Goal: Task Accomplishment & Management: Complete application form

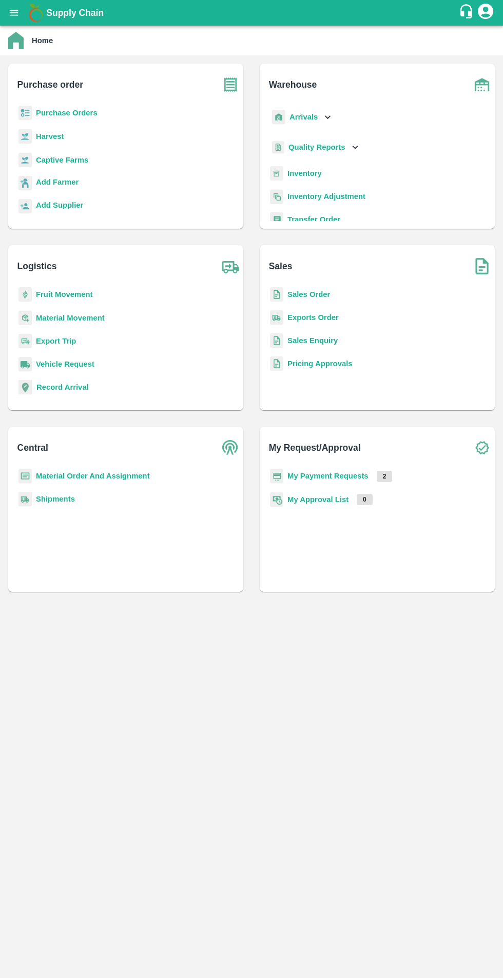
click at [71, 159] on b "Captive Farms" at bounding box center [62, 160] width 52 height 8
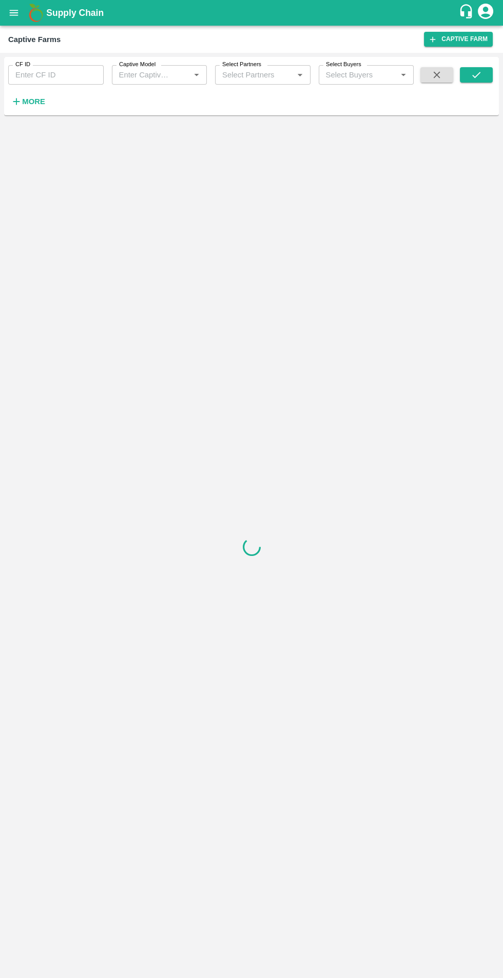
click at [167, 75] on input "Captive Model" at bounding box center [144, 74] width 59 height 13
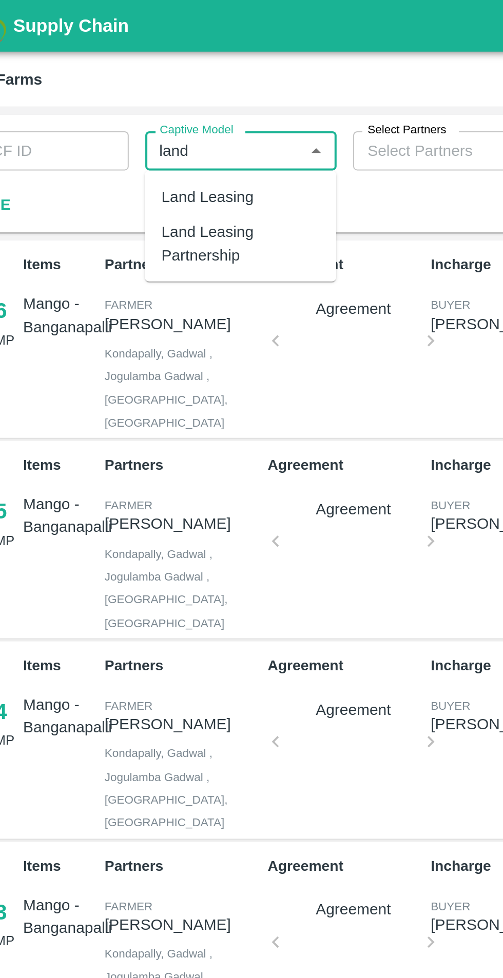
click at [166, 93] on div "Land Leasing" at bounding box center [159, 97] width 95 height 17
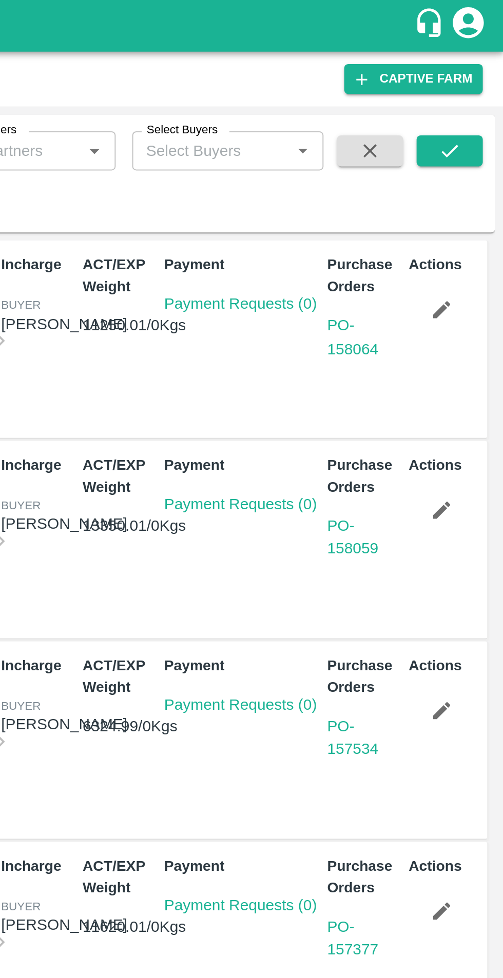
type input "Land Leasing"
click at [477, 75] on icon "submit" at bounding box center [475, 74] width 11 height 11
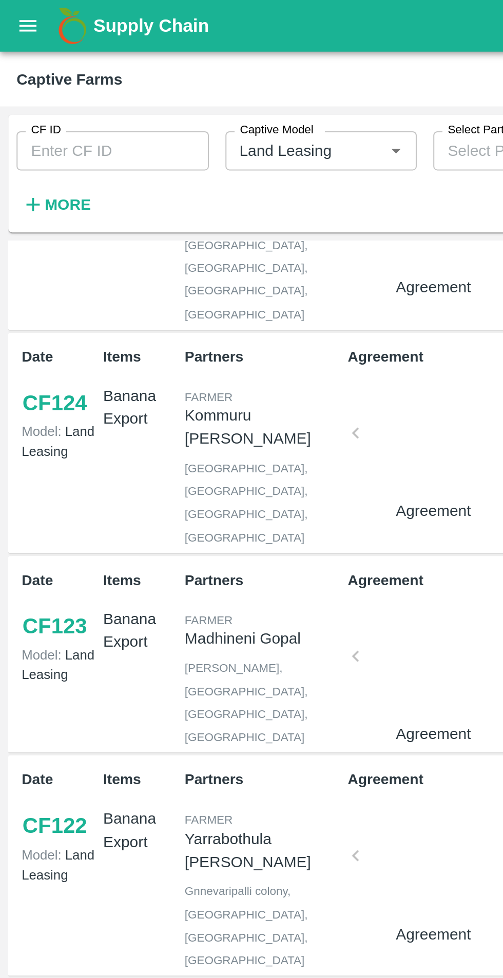
scroll to position [264, 0]
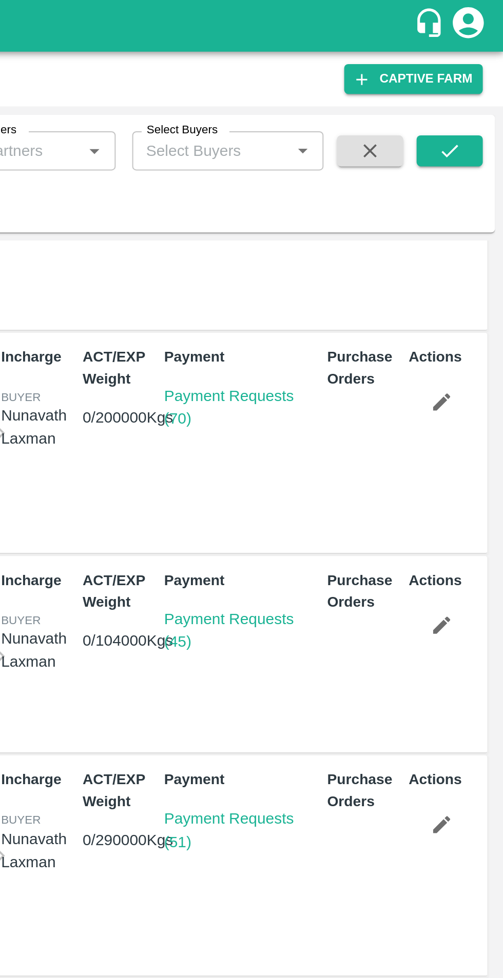
click at [369, 303] on link "Payment Requests (45)" at bounding box center [366, 312] width 64 height 19
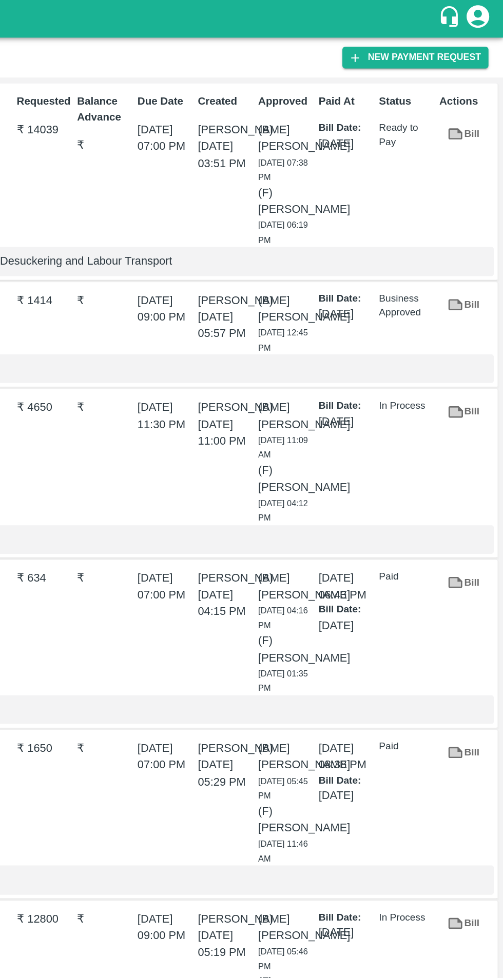
click at [449, 39] on button "New Payment Request" at bounding box center [442, 39] width 99 height 15
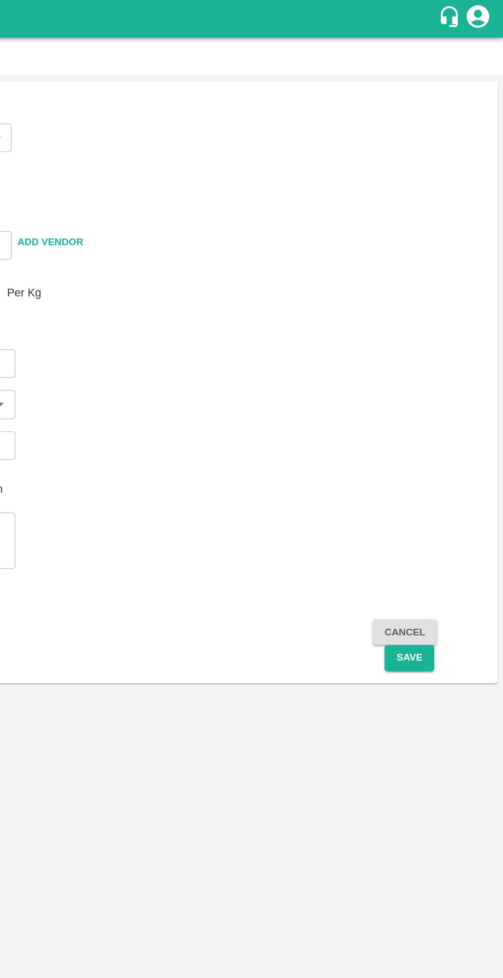
click at [152, 99] on body "Supply Chain Payment Request for CF: 123 Category ​ ​ Type Advance Bill Vendor …" at bounding box center [251, 489] width 503 height 978
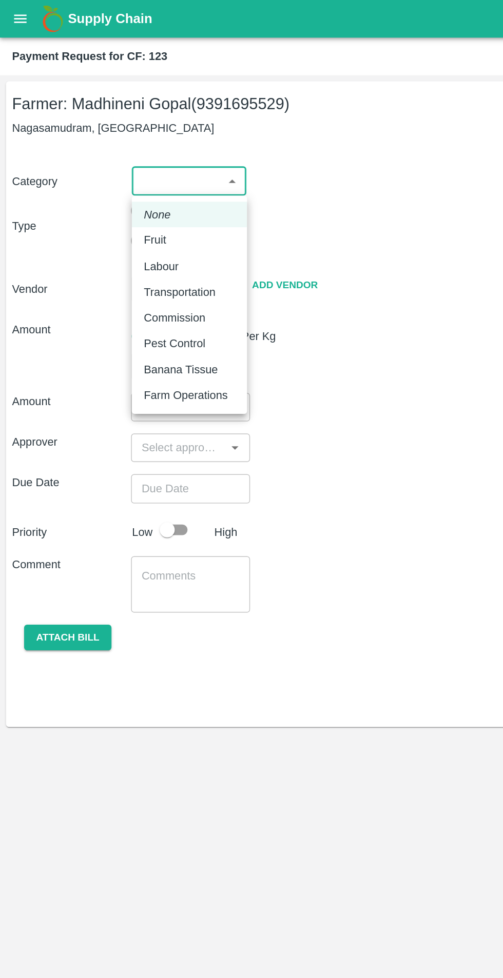
click at [133, 183] on div "Labour" at bounding box center [129, 181] width 62 height 11
type input "2"
radio input "false"
radio input "true"
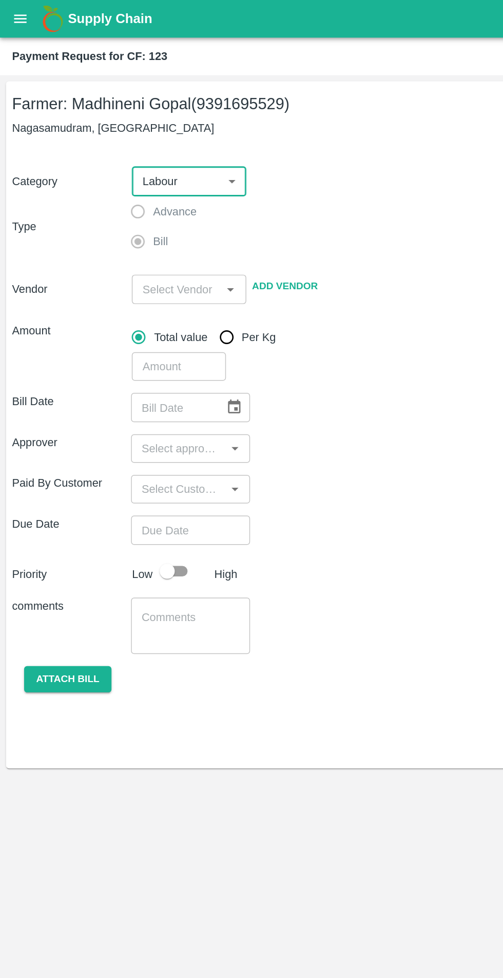
click at [127, 194] on input "input" at bounding box center [120, 196] width 54 height 13
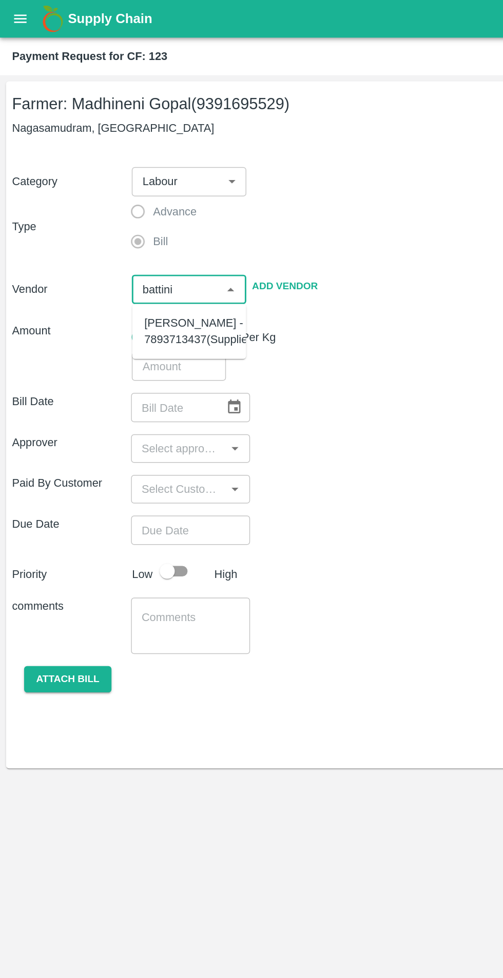
click at [139, 231] on div "Battini Gangireddy - 7893713437(Supplier)" at bounding box center [135, 225] width 75 height 23
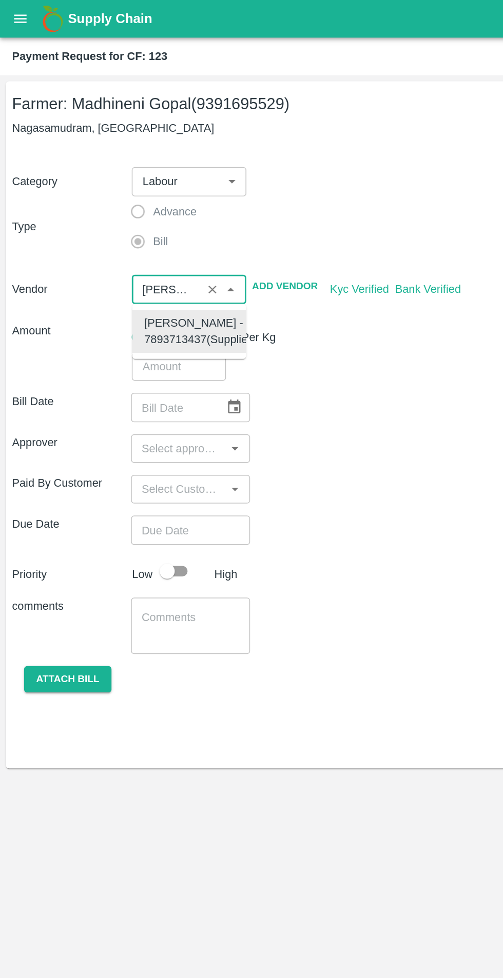
type input "Battini Gangireddy - 7893713437(Supplier)"
click at [113, 253] on input "number" at bounding box center [122, 249] width 64 height 19
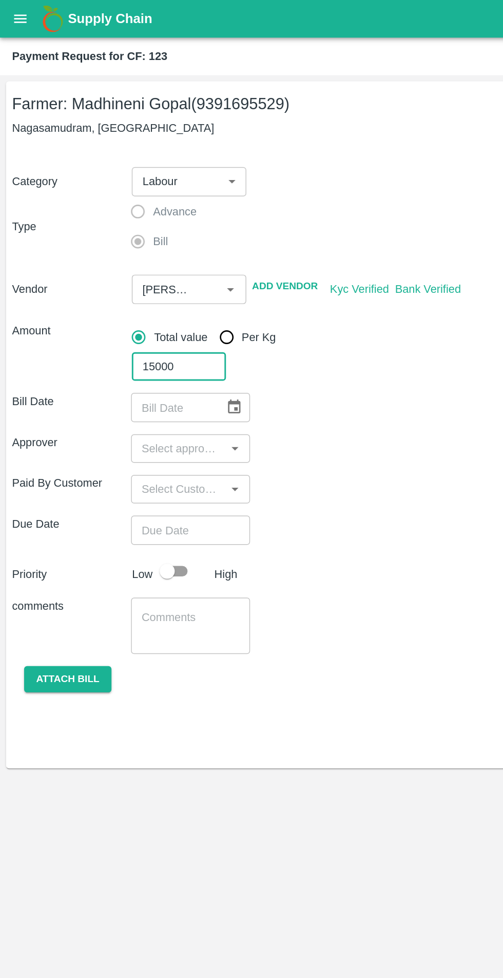
type input "15000"
click at [159, 277] on icon "Choose date" at bounding box center [159, 277] width 11 height 11
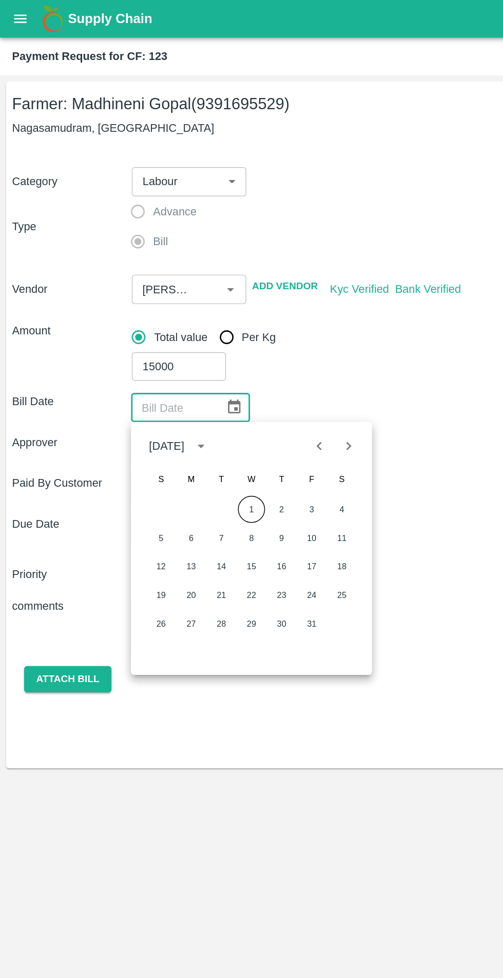
click at [217, 304] on icon "Previous month" at bounding box center [217, 303] width 11 height 11
click at [130, 426] on button "29" at bounding box center [130, 425] width 18 height 18
type input "[DATE]"
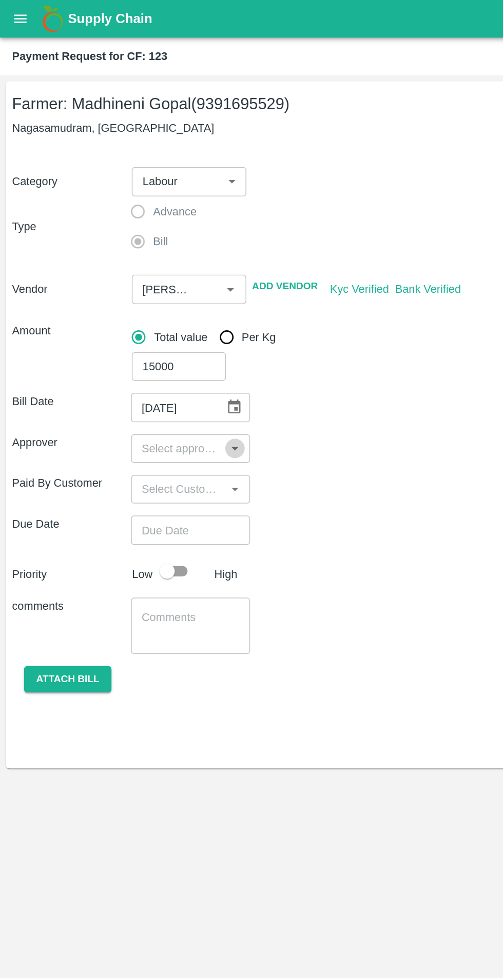
click at [157, 303] on icon "Open" at bounding box center [159, 305] width 11 height 11
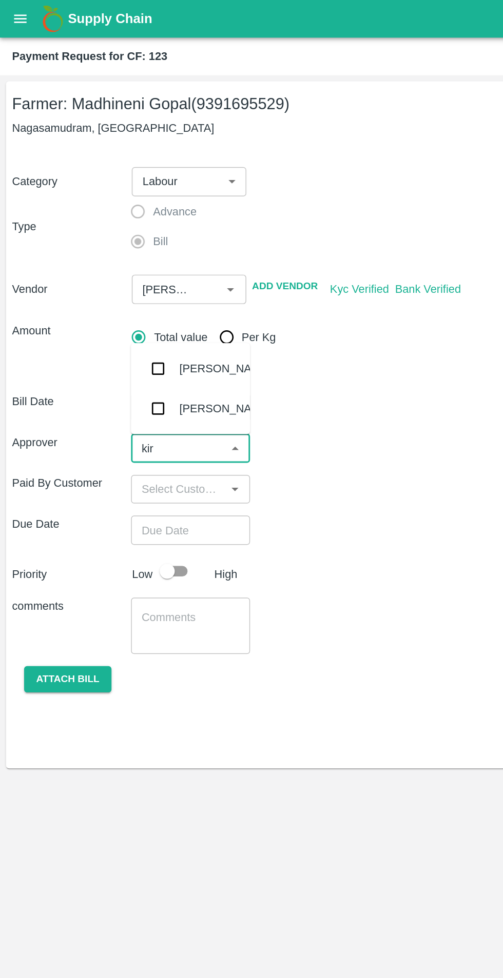
type input "kira"
click at [138, 253] on div "[PERSON_NAME]" at bounding box center [153, 251] width 63 height 11
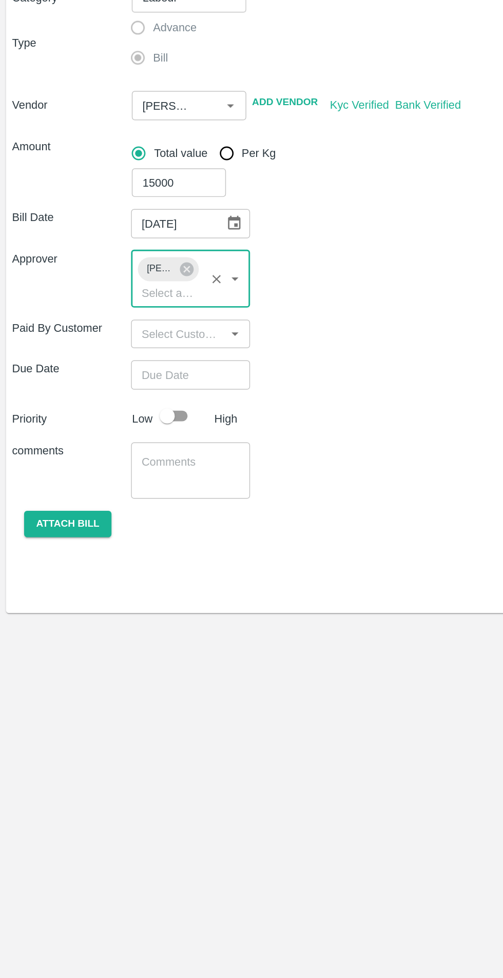
click at [136, 380] on input "Choose date" at bounding box center [126, 380] width 74 height 19
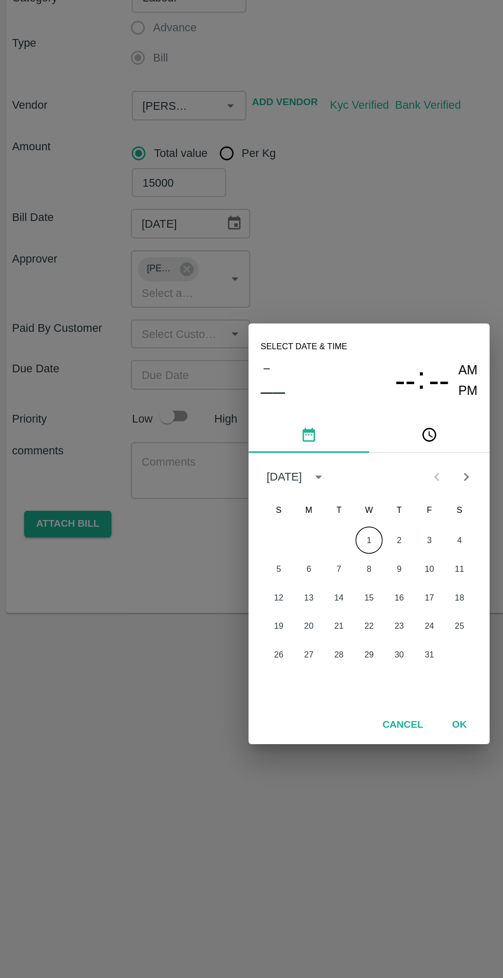
click at [294, 452] on div at bounding box center [307, 449] width 39 height 19
click at [251, 493] on button "1" at bounding box center [251, 493] width 18 height 18
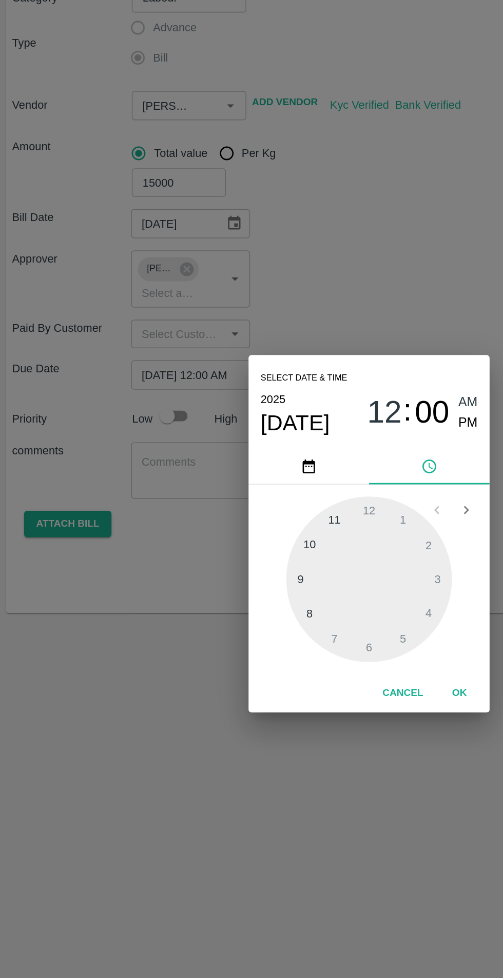
click at [314, 625] on div "Select date & time [DATE] 12 : 00 AM PM 1 2 3 4 5 6 7 8 9 10 11 12 Cancel OK" at bounding box center [251, 489] width 503 height 978
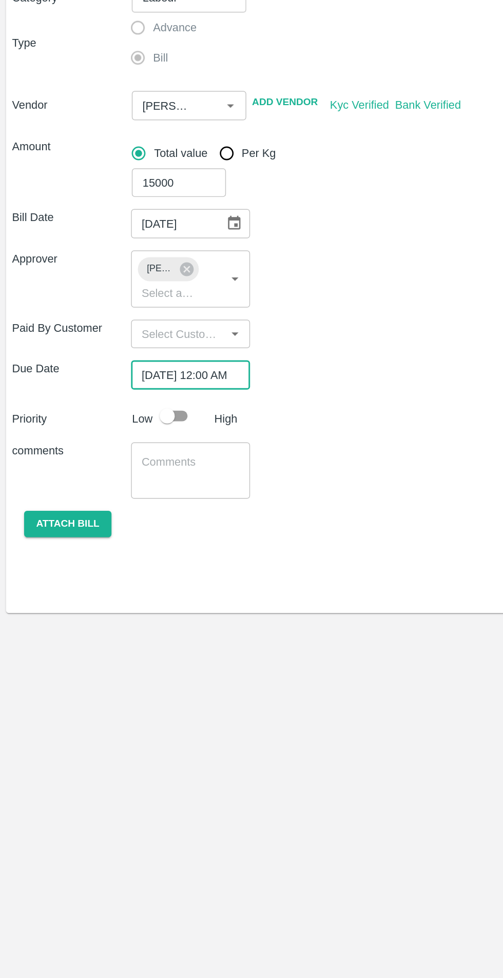
scroll to position [0, 6]
click at [149, 380] on input "[DATE] 12:00 AM" at bounding box center [126, 380] width 74 height 19
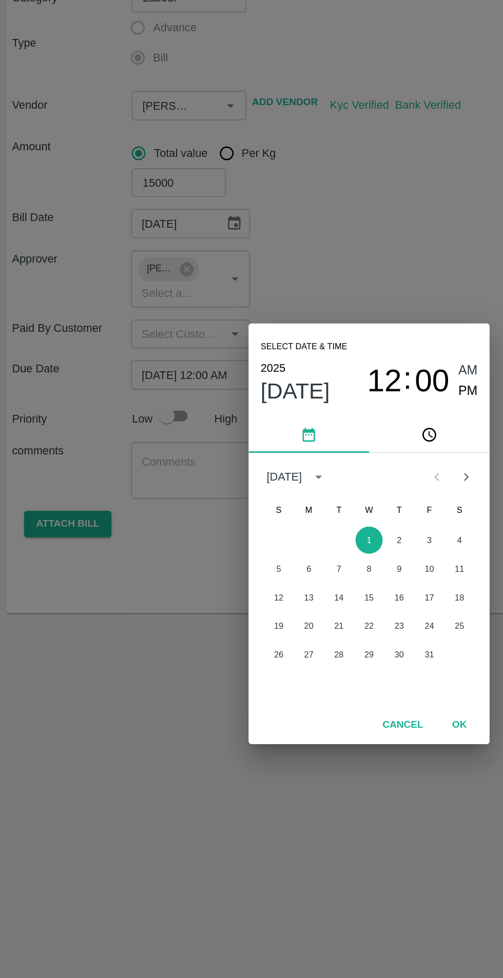
scroll to position [0, 0]
click at [314, 620] on button "OK" at bounding box center [312, 619] width 33 height 18
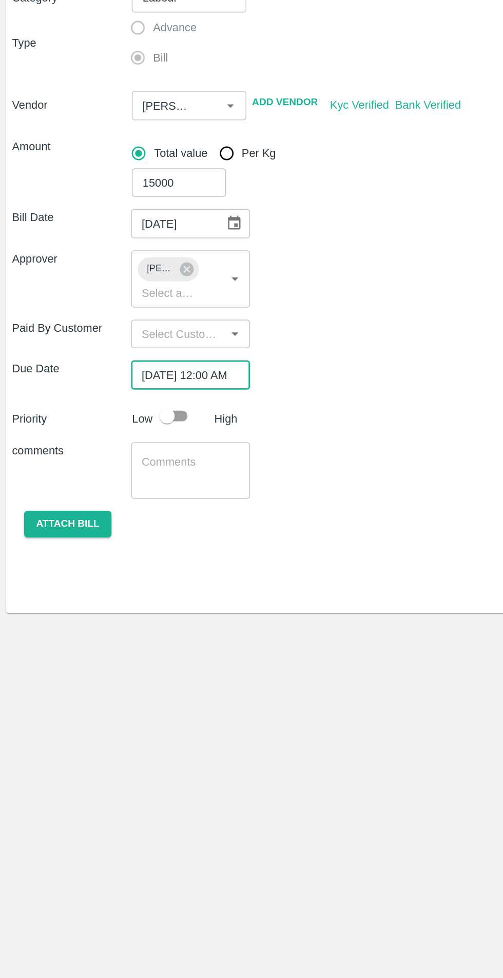
click at [145, 380] on input "[DATE] 12:00 AM" at bounding box center [126, 380] width 74 height 19
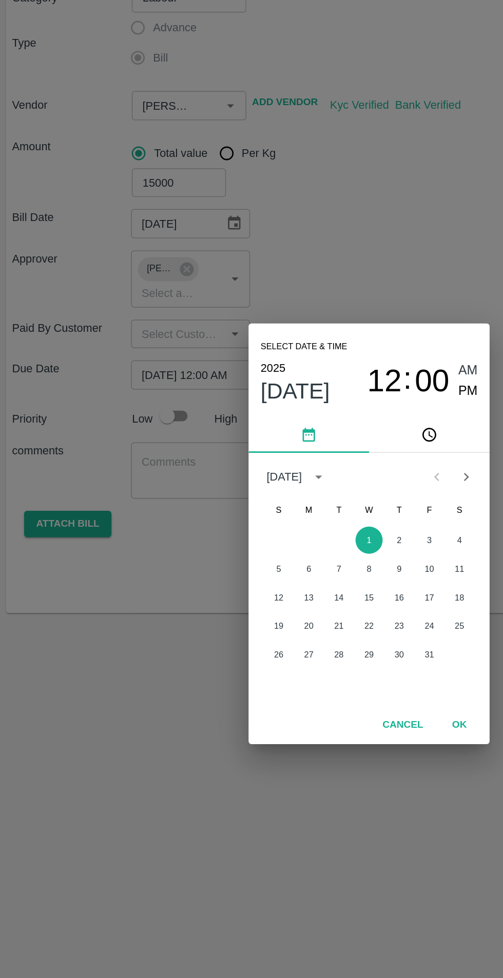
click at [251, 493] on button "1" at bounding box center [251, 493] width 18 height 18
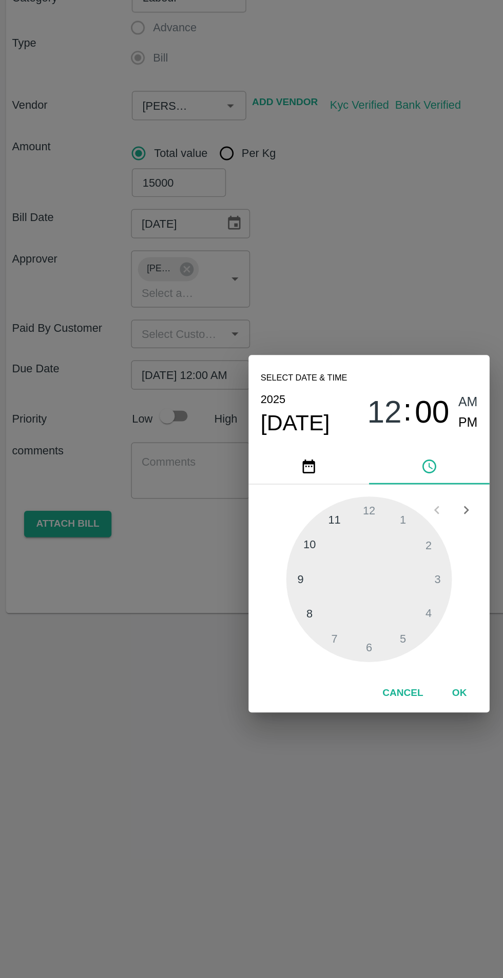
click at [250, 569] on div at bounding box center [251, 520] width 113 height 113
click at [283, 408] on span "00" at bounding box center [295, 406] width 24 height 25
click at [320, 398] on span "AM" at bounding box center [318, 400] width 13 height 14
click at [318, 415] on span "PM" at bounding box center [318, 414] width 13 height 14
click at [259, 409] on span "12" at bounding box center [262, 406] width 24 height 25
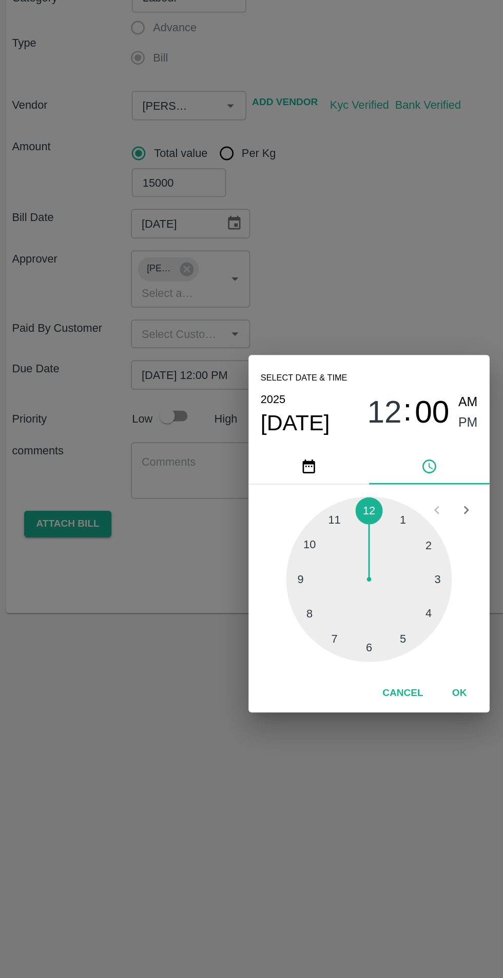
click at [252, 565] on div at bounding box center [251, 520] width 113 height 113
type input "01/10/2025 06:00 PM"
click at [318, 415] on span "PM" at bounding box center [318, 414] width 13 height 14
click at [312, 598] on button "OK" at bounding box center [312, 598] width 33 height 18
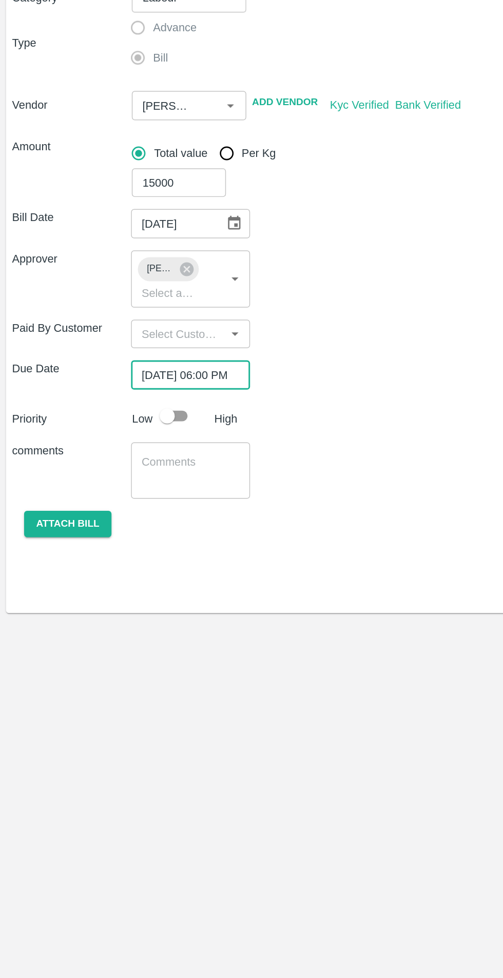
click at [123, 409] on input "checkbox" at bounding box center [114, 408] width 58 height 19
checkbox input "true"
click at [49, 486] on button "Attach bill" at bounding box center [45, 482] width 59 height 18
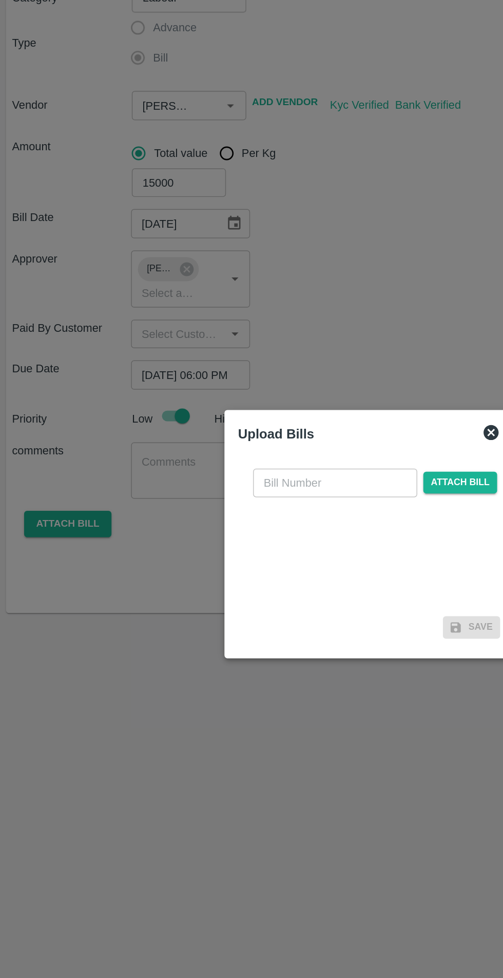
click at [231, 451] on input "text" at bounding box center [228, 454] width 112 height 19
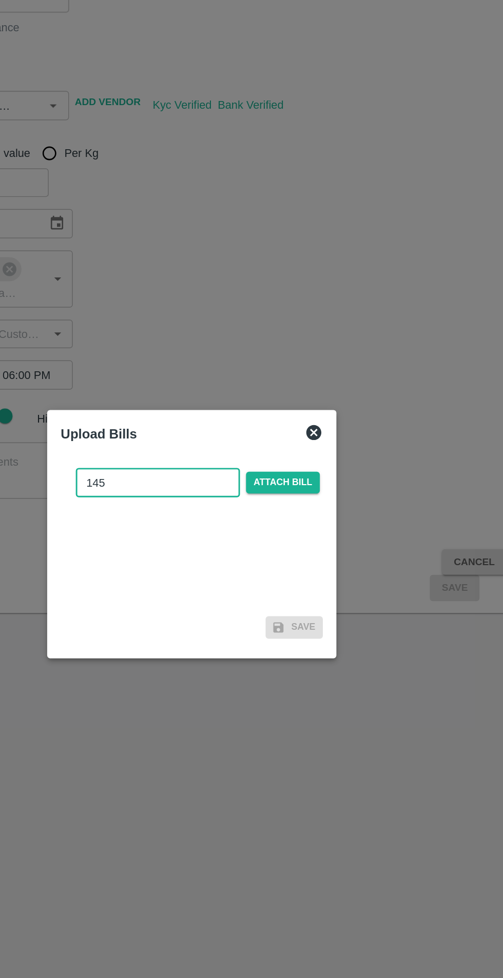
type input "145"
click at [338, 455] on span "Attach bill" at bounding box center [313, 454] width 50 height 15
click at [0, 0] on input "Attach bill" at bounding box center [0, 0] width 0 height 0
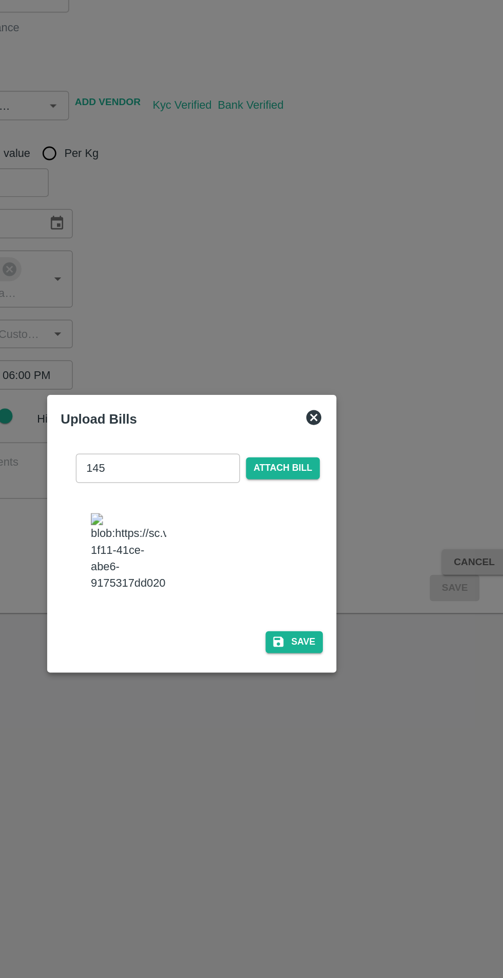
click at [340, 570] on button "Save" at bounding box center [321, 562] width 39 height 15
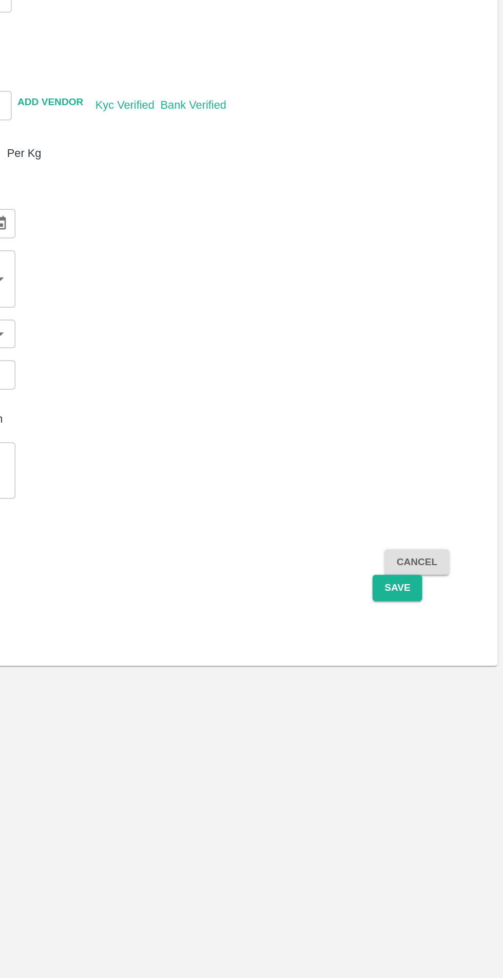
click at [429, 527] on button "Save" at bounding box center [430, 526] width 34 height 18
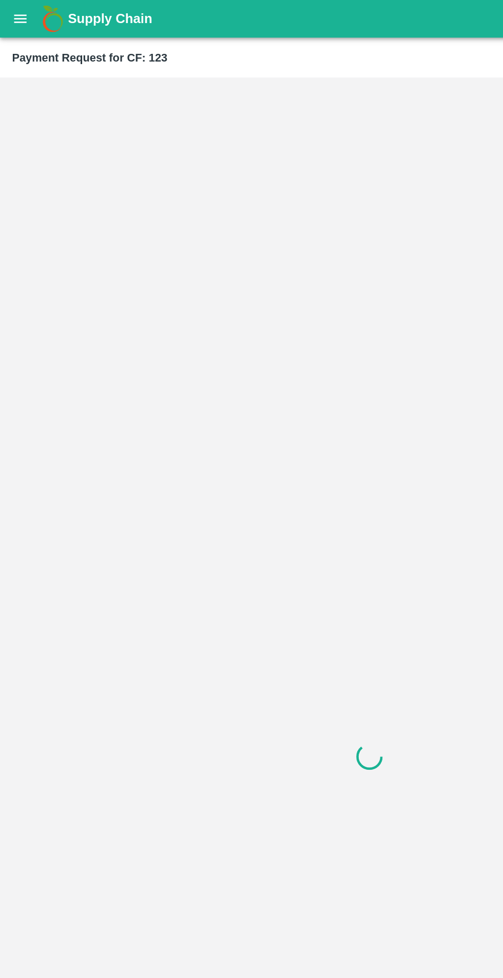
click at [14, 12] on icon "open drawer" at bounding box center [14, 13] width 9 height 6
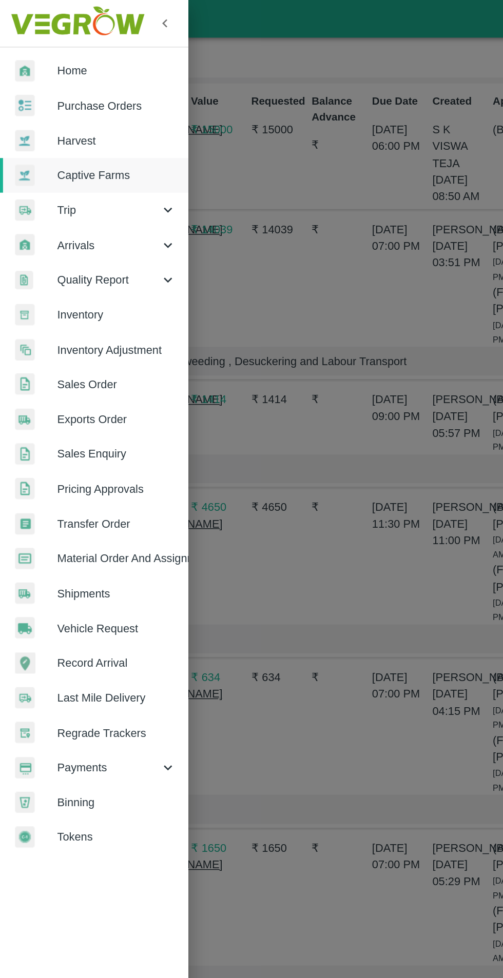
click at [73, 121] on span "Captive Farms" at bounding box center [79, 119] width 81 height 11
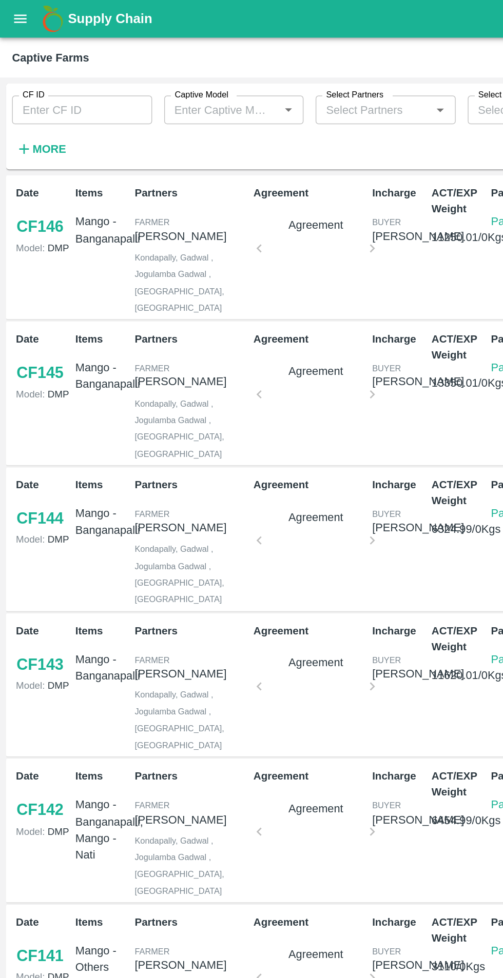
click at [147, 77] on input "Captive Model" at bounding box center [151, 74] width 72 height 13
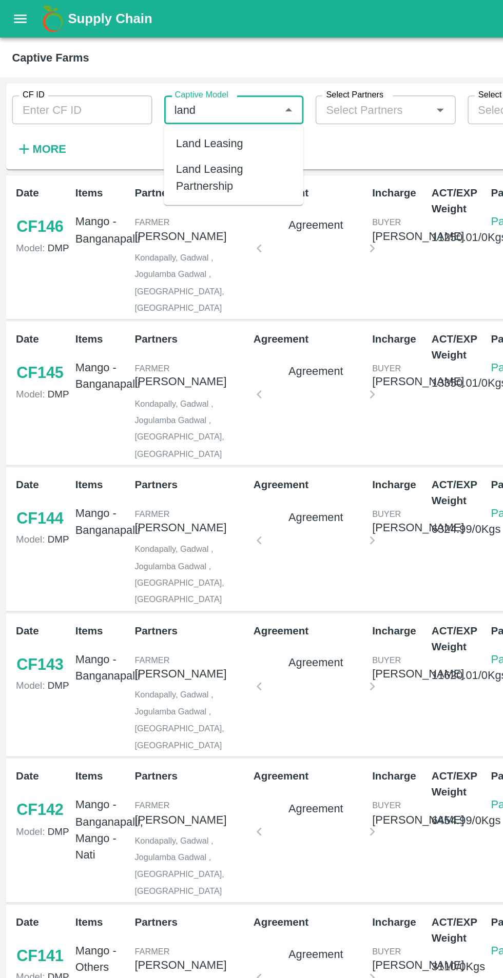
click at [179, 97] on div "Land Leasing" at bounding box center [159, 97] width 95 height 17
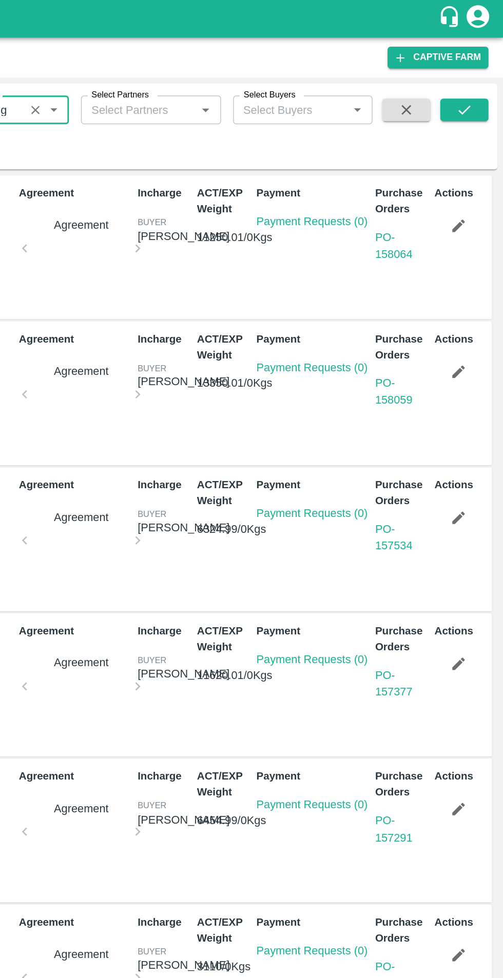
type input "Land Leasing"
click at [476, 75] on icon "submit" at bounding box center [475, 74] width 11 height 11
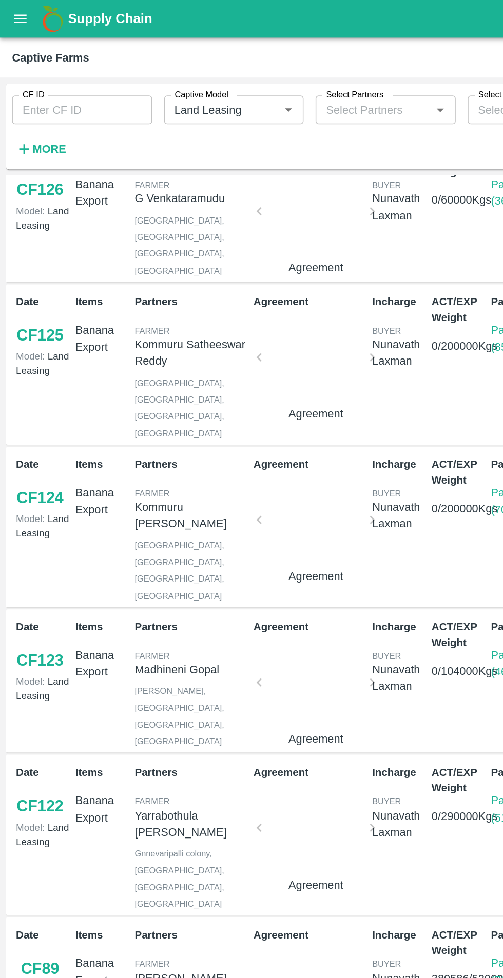
scroll to position [129, 0]
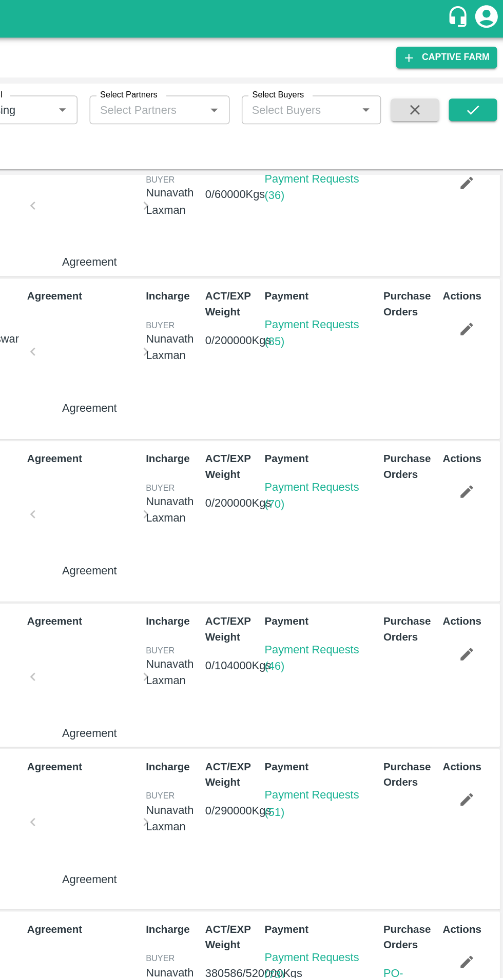
click at [383, 537] on link "Payment Requests (51)" at bounding box center [366, 546] width 64 height 19
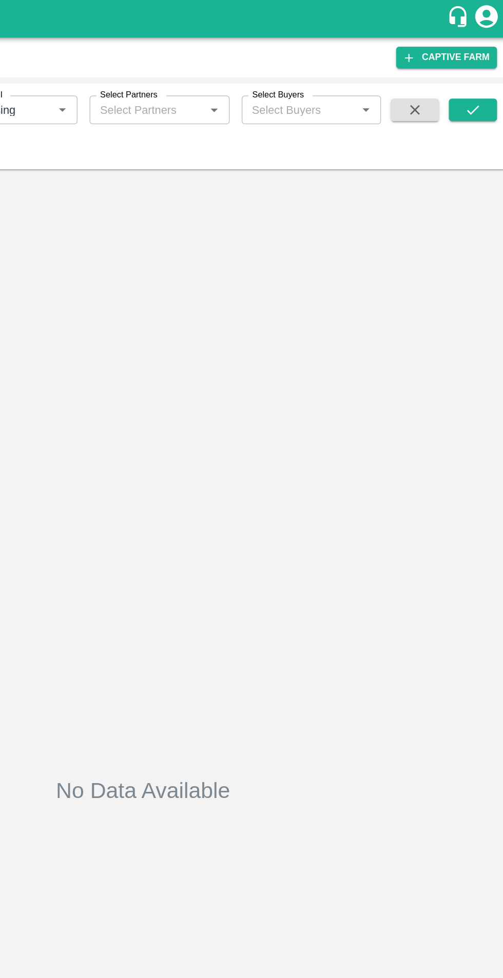
type input "Land Leasing"
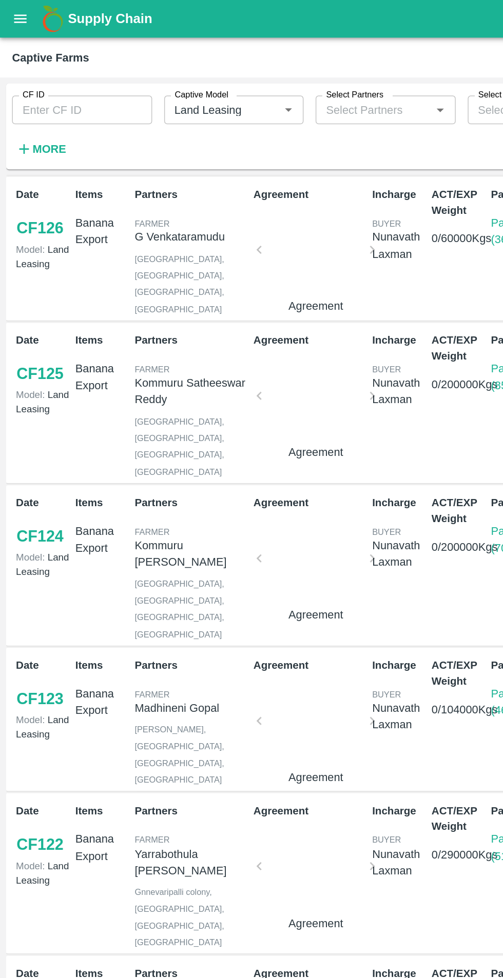
scroll to position [159, 0]
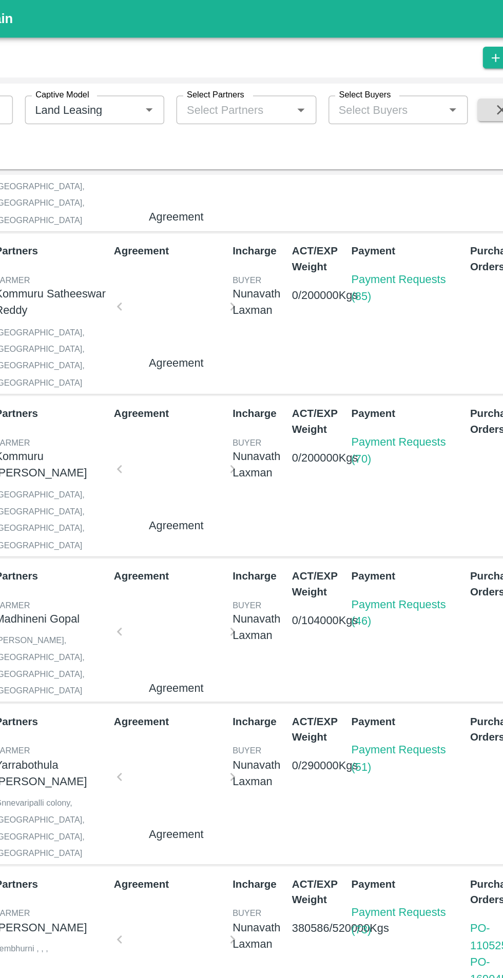
click at [373, 507] on link "Payment Requests (51)" at bounding box center [366, 516] width 64 height 19
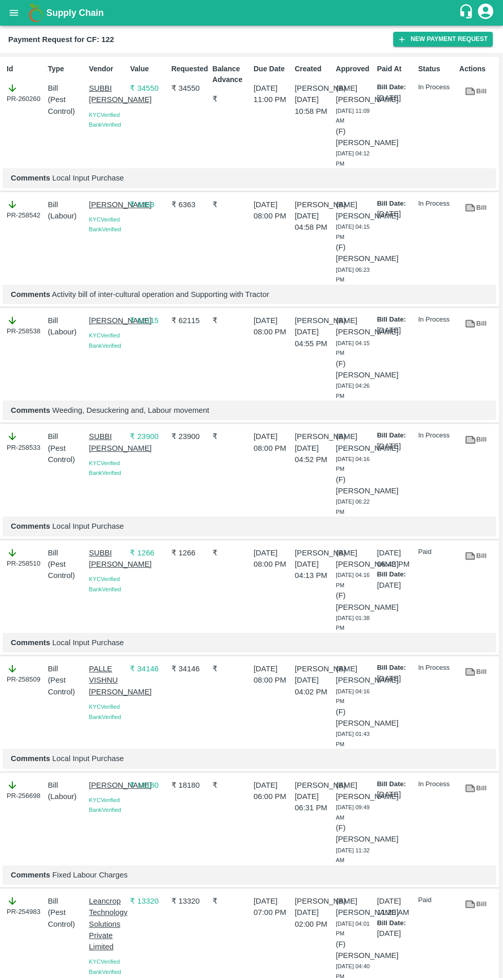
click at [449, 39] on button "New Payment Request" at bounding box center [442, 39] width 99 height 15
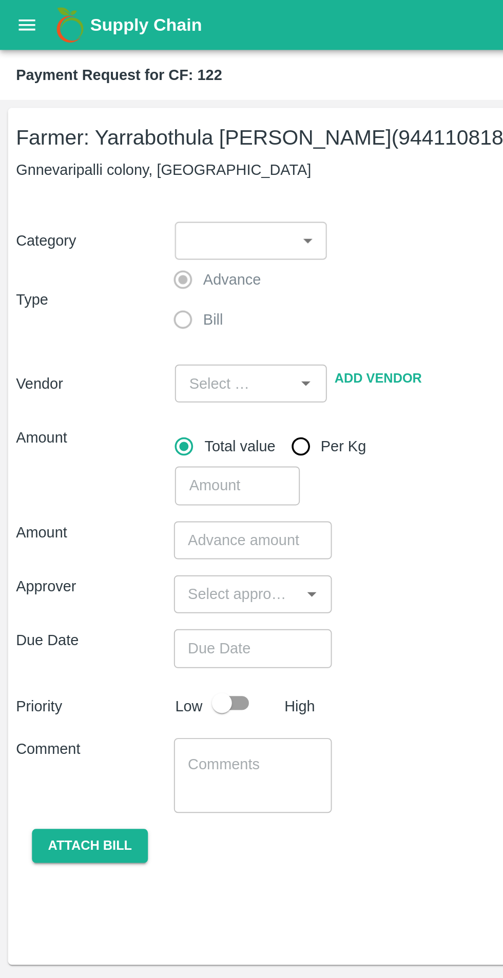
click at [158, 125] on body "Supply Chain Payment Request for CF: 122 Farmer: Yarrabothula Sai [PERSON_NAME]…" at bounding box center [251, 489] width 503 height 978
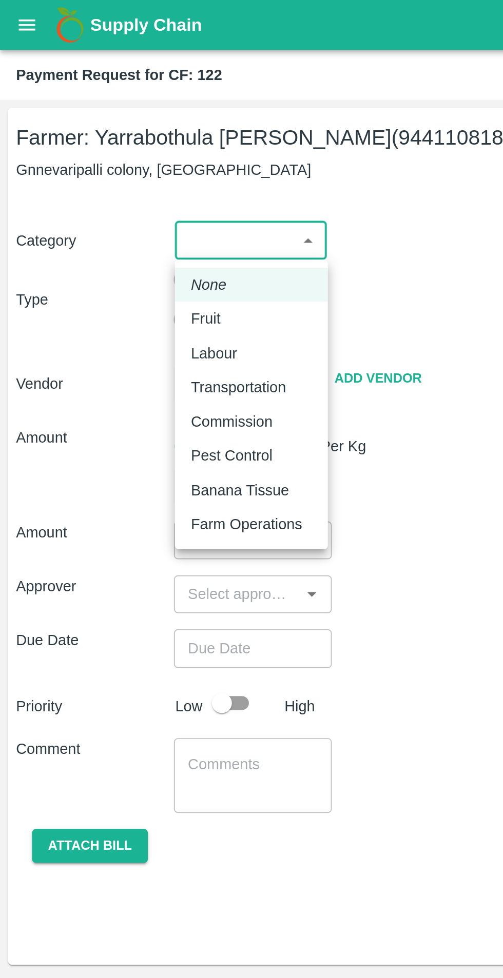
click at [132, 180] on div "Labour" at bounding box center [129, 181] width 62 height 11
type input "2"
radio input "false"
radio input "true"
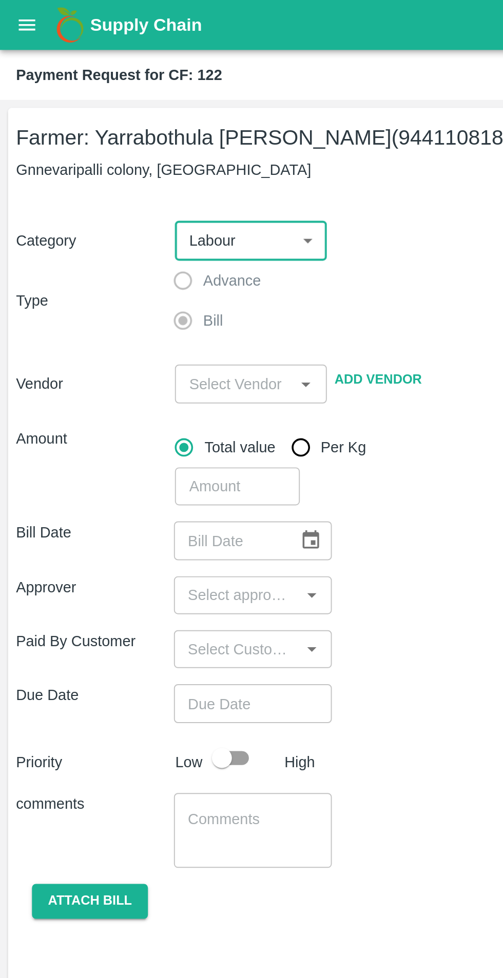
click at [153, 198] on icon "Open" at bounding box center [156, 196] width 11 height 11
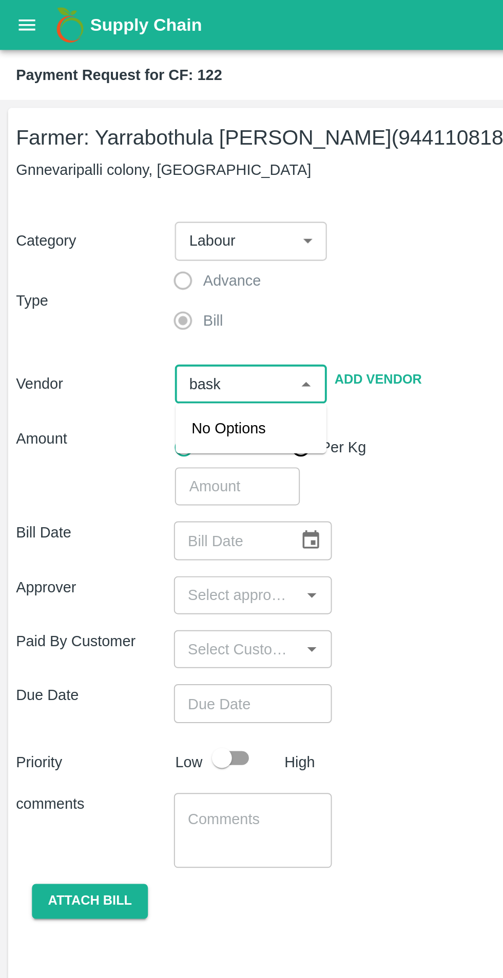
type input "baska"
type input "B"
type input "dev"
click at [114, 198] on input "input" at bounding box center [120, 196] width 54 height 13
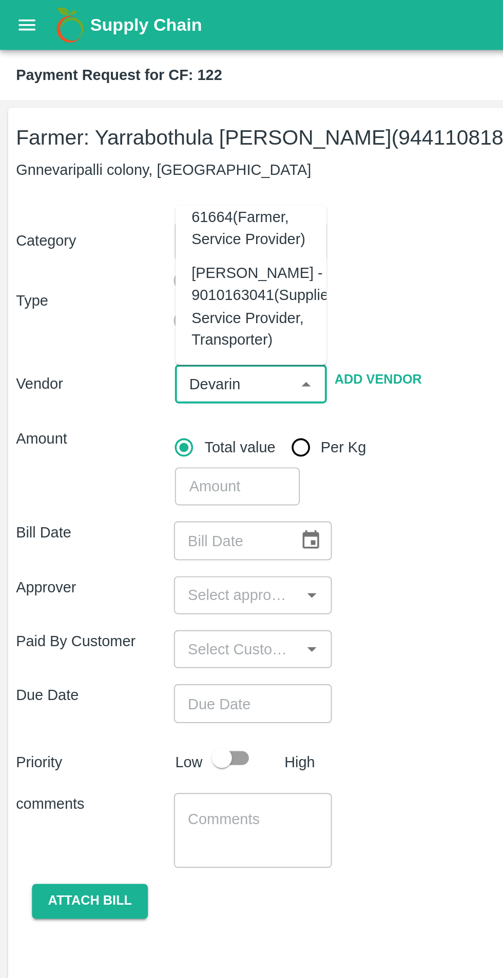
scroll to position [41, 0]
click at [132, 143] on div "[PERSON_NAME] - 9010163041(Supplier, Service Provider, Transporter)" at bounding box center [135, 157] width 74 height 46
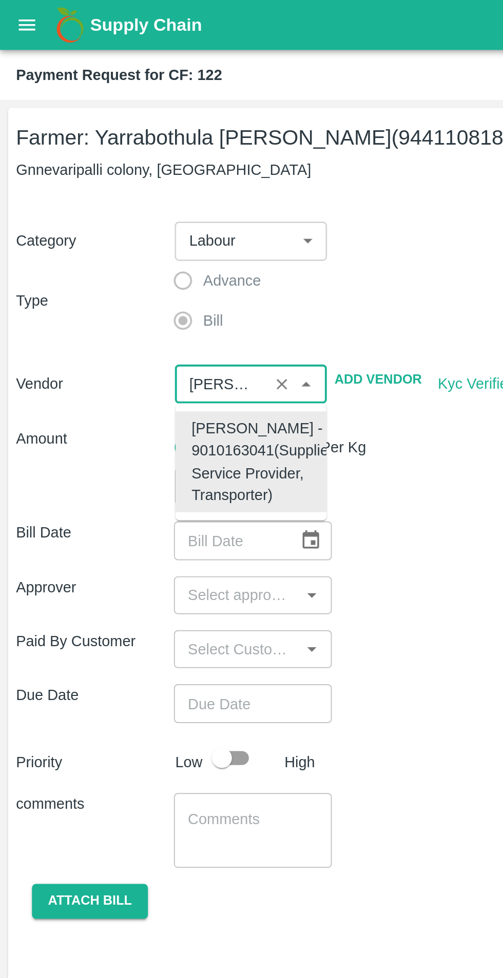
scroll to position [0, 0]
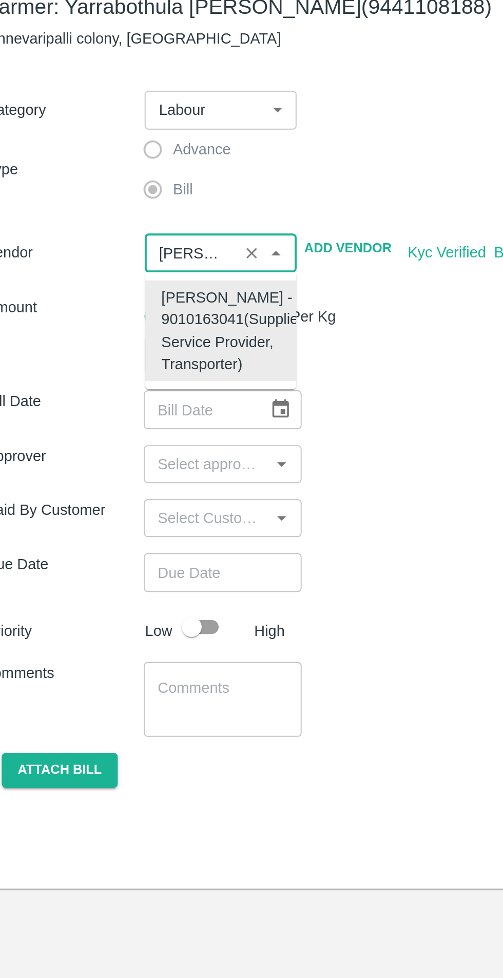
type input "[PERSON_NAME] - 9010163041(Supplier, Service Provider, Transporter)"
click at [228, 270] on div "Bill Date ​" at bounding box center [251, 277] width 486 height 19
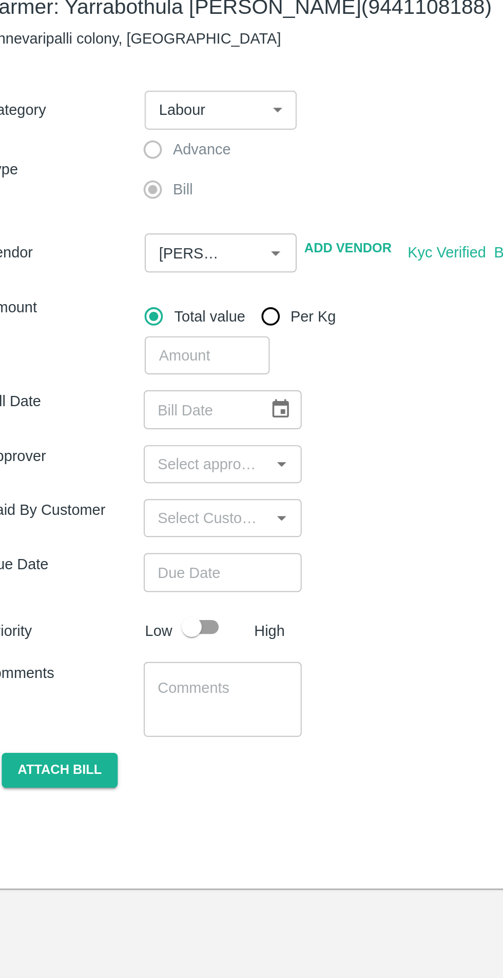
click at [122, 253] on input "number" at bounding box center [122, 249] width 64 height 19
click at [118, 246] on input "number" at bounding box center [122, 249] width 64 height 19
type input "15000"
click at [157, 282] on icon "Choose date" at bounding box center [159, 277] width 11 height 11
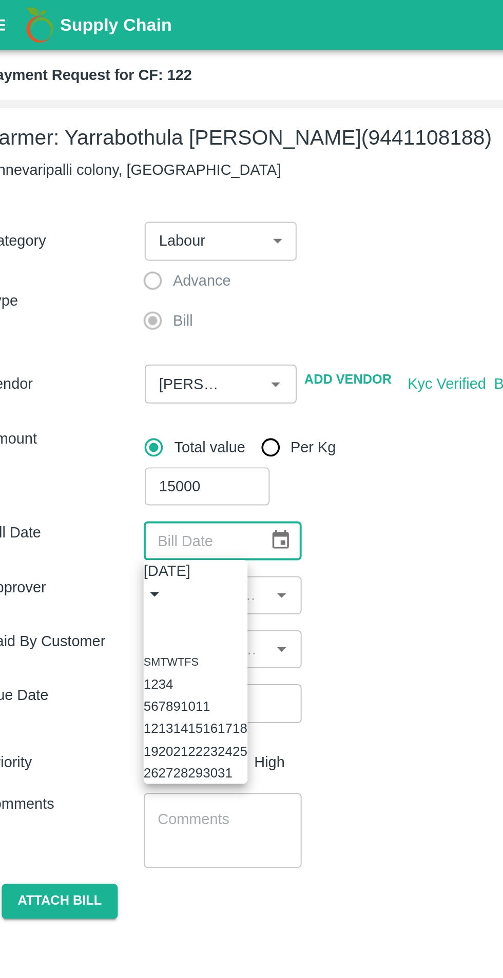
click at [93, 317] on icon "Previous month" at bounding box center [93, 317] width 0 height 0
click at [105, 401] on button "29" at bounding box center [101, 397] width 8 height 8
type input "[DATE]"
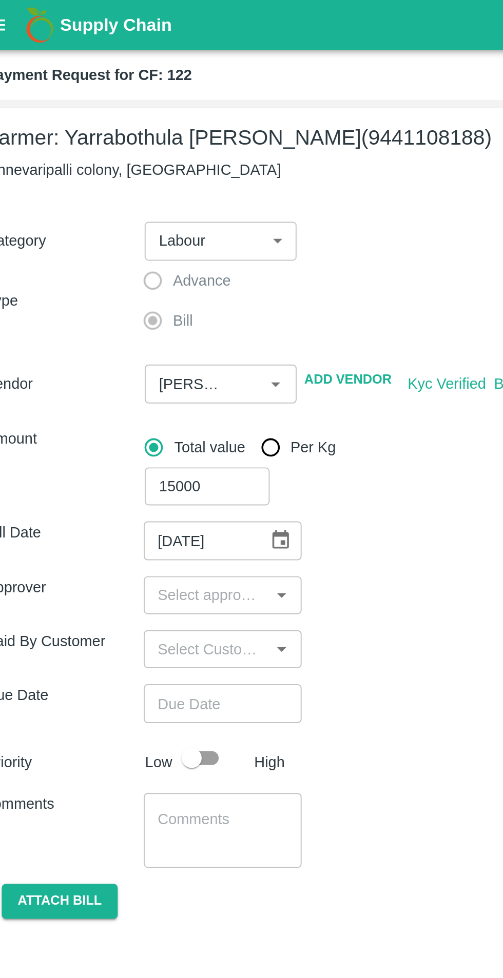
click at [159, 306] on icon "Open" at bounding box center [159, 306] width 5 height 3
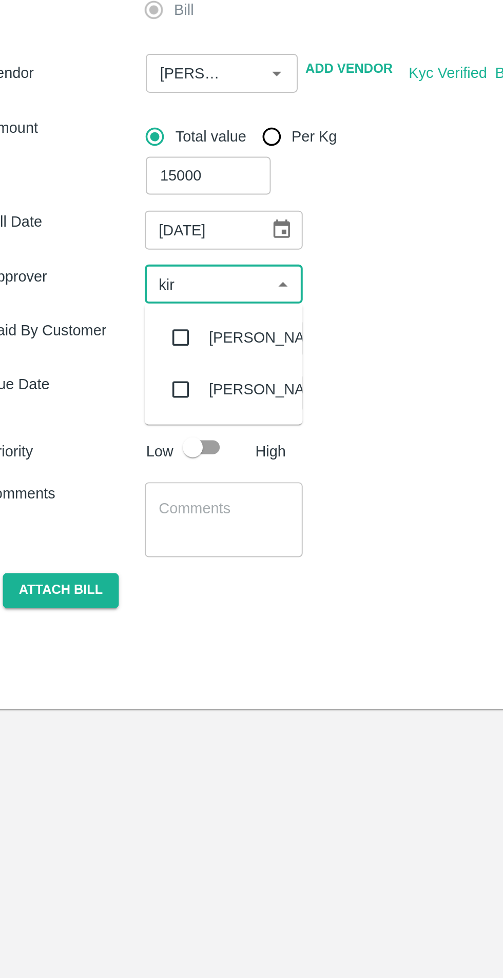
type input "kira"
click at [108, 335] on input "checkbox" at bounding box center [107, 333] width 21 height 21
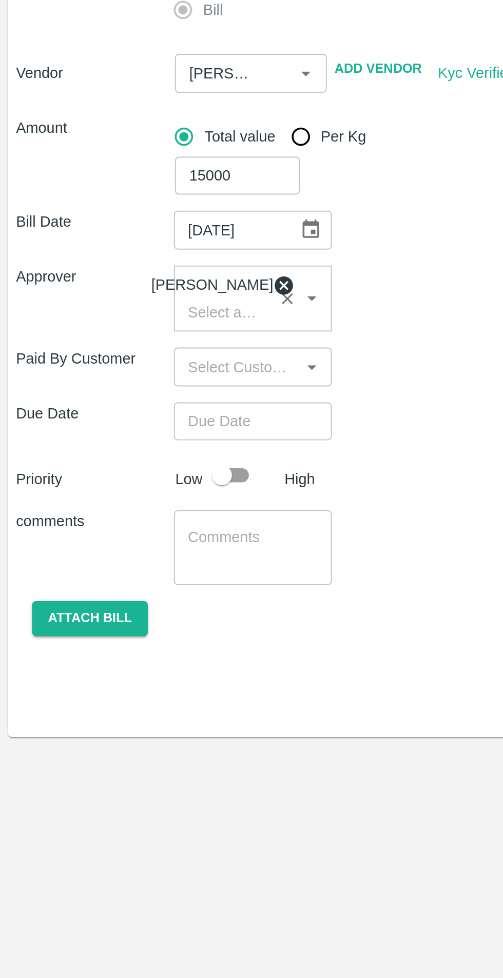
click at [138, 383] on input "Choose date" at bounding box center [126, 375] width 74 height 19
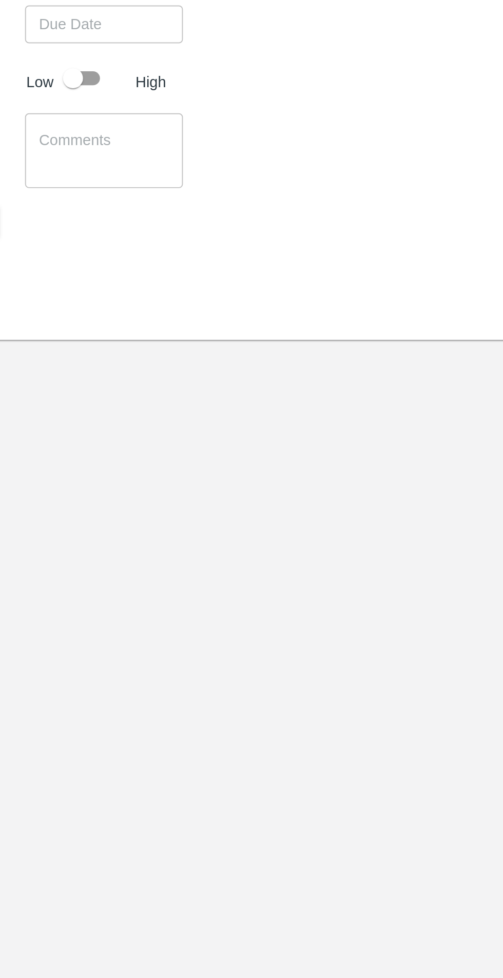
click at [4, 146] on button "1" at bounding box center [2, 142] width 4 height 8
click at [20, 46] on span "12" at bounding box center [16, 40] width 7 height 12
click at [250, 78] on div at bounding box center [251, 78] width 503 height 0
click at [20, 46] on span "12" at bounding box center [16, 40] width 7 height 12
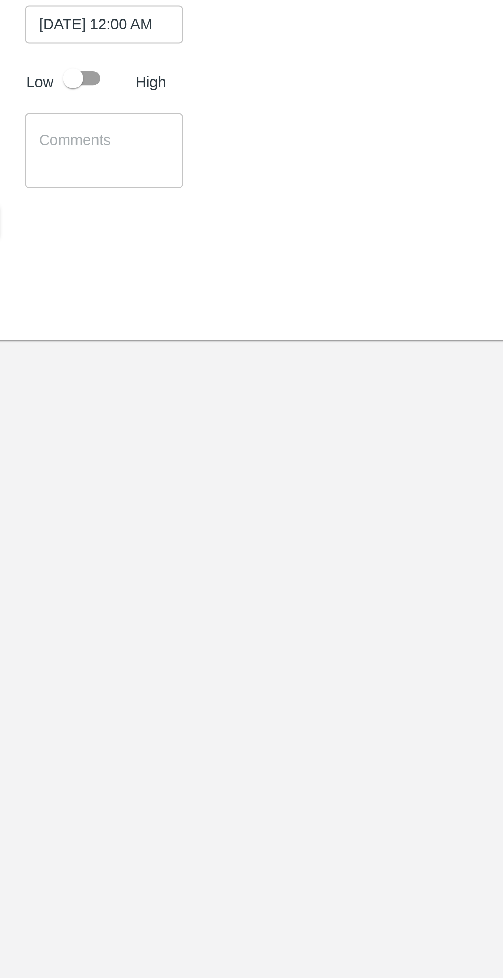
click at [253, 78] on div at bounding box center [251, 78] width 503 height 0
click at [212, 78] on div at bounding box center [251, 78] width 503 height 0
click at [20, 46] on span "10" at bounding box center [16, 40] width 7 height 12
click at [232, 78] on div at bounding box center [251, 78] width 503 height 0
click at [205, 78] on div at bounding box center [251, 78] width 503 height 0
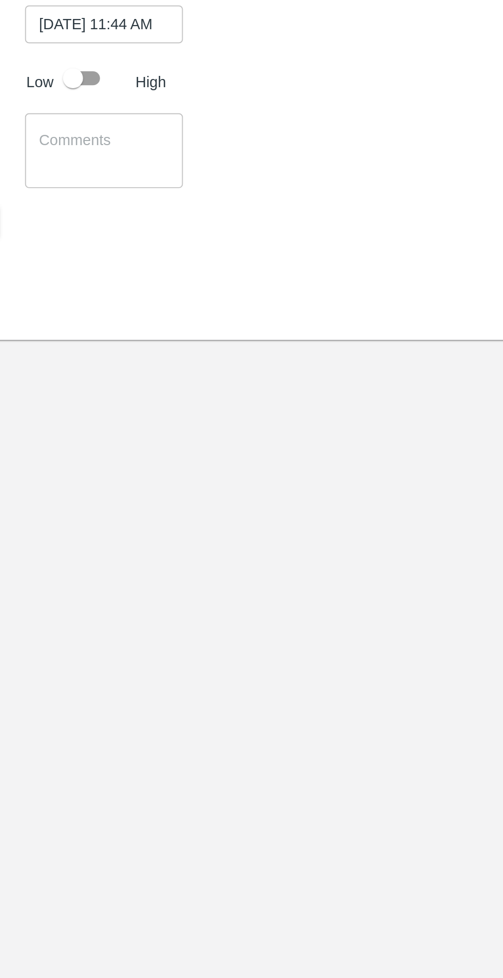
click at [54, 64] on span "PM" at bounding box center [49, 58] width 10 height 12
click at [22, 64] on span "AM" at bounding box center [16, 58] width 10 height 12
type input "[DATE] 11:44 AM"
click at [69, 176] on button "OK" at bounding box center [52, 167] width 33 height 18
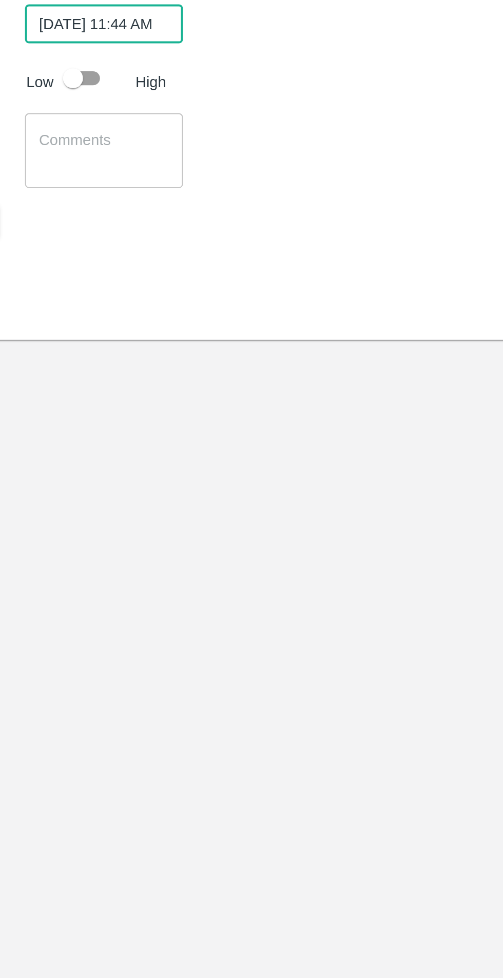
click at [122, 409] on input "checkbox" at bounding box center [114, 403] width 58 height 19
checkbox input "true"
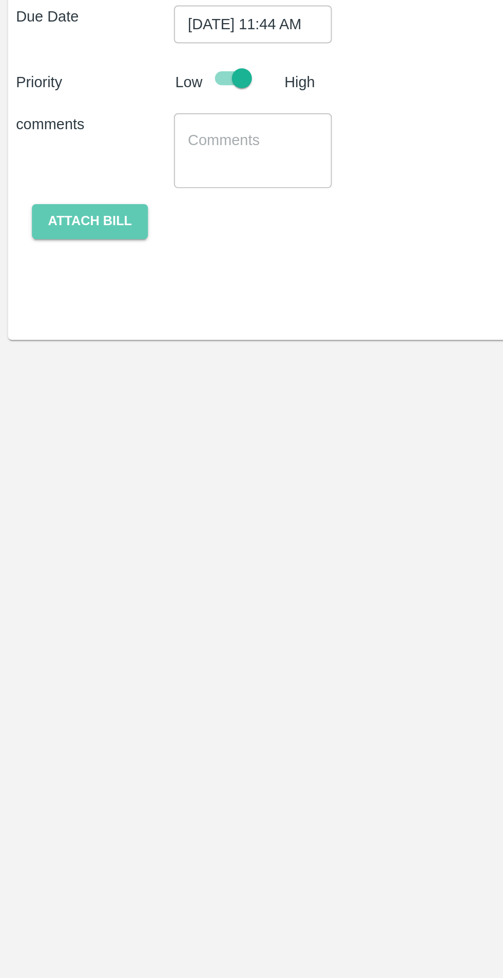
click at [52, 483] on button "Attach bill" at bounding box center [45, 477] width 59 height 18
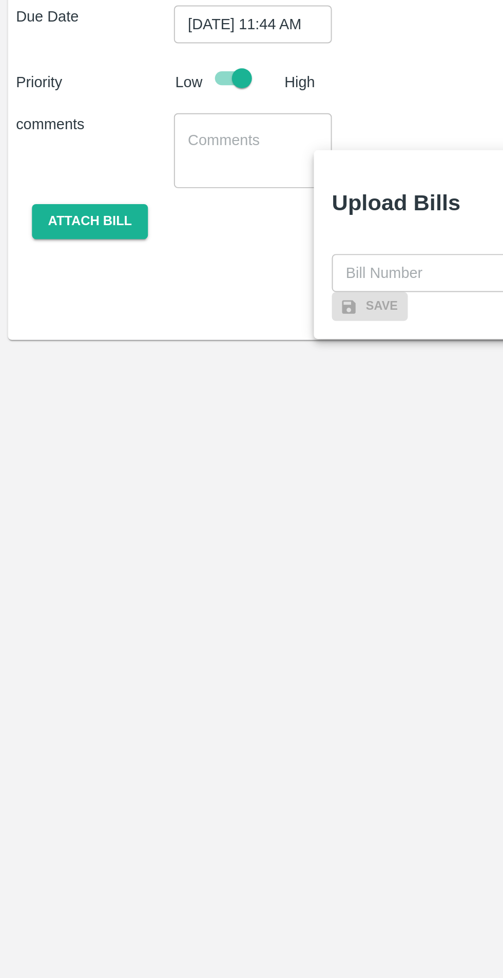
click at [190, 494] on input "text" at bounding box center [226, 503] width 112 height 19
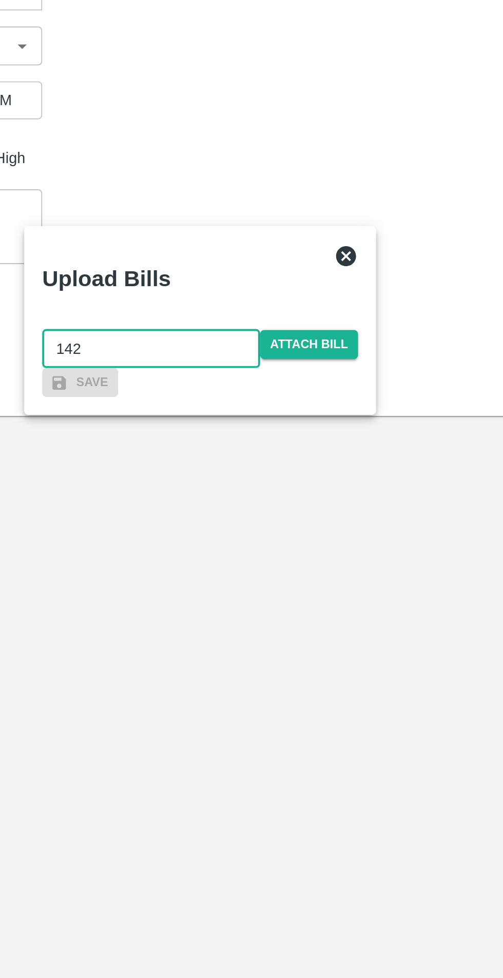
type input "142"
click at [332, 494] on span "Attach bill" at bounding box center [307, 501] width 50 height 15
click at [0, 0] on input "Attach bill" at bounding box center [0, 0] width 0 height 0
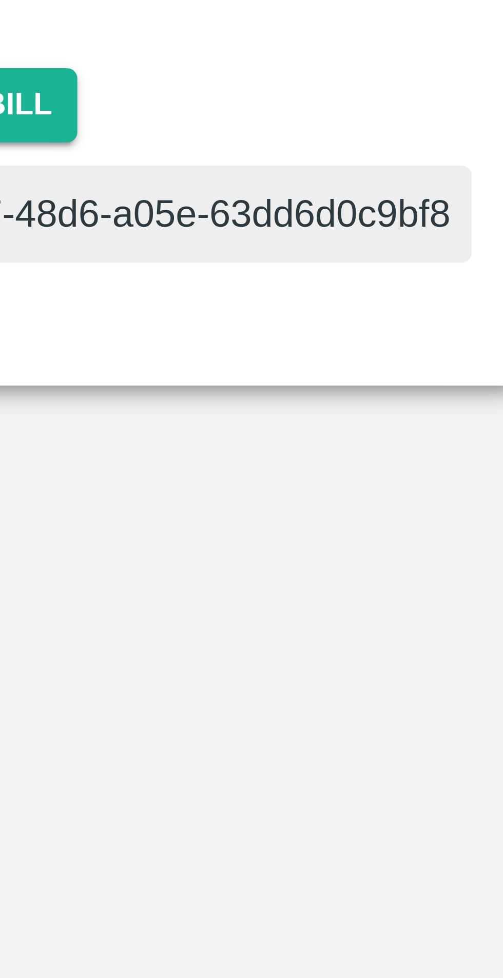
click at [170, 538] on button "Save" at bounding box center [150, 530] width 39 height 15
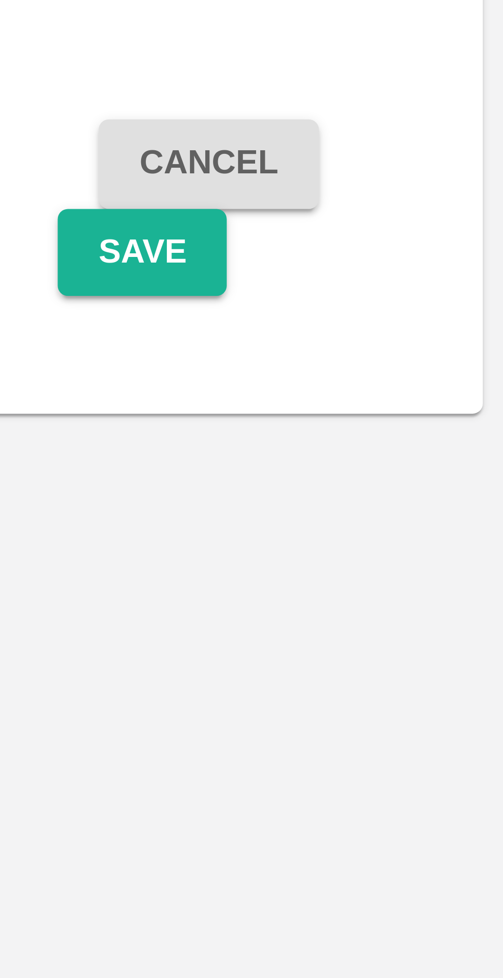
click at [433, 527] on button "Save" at bounding box center [430, 521] width 34 height 18
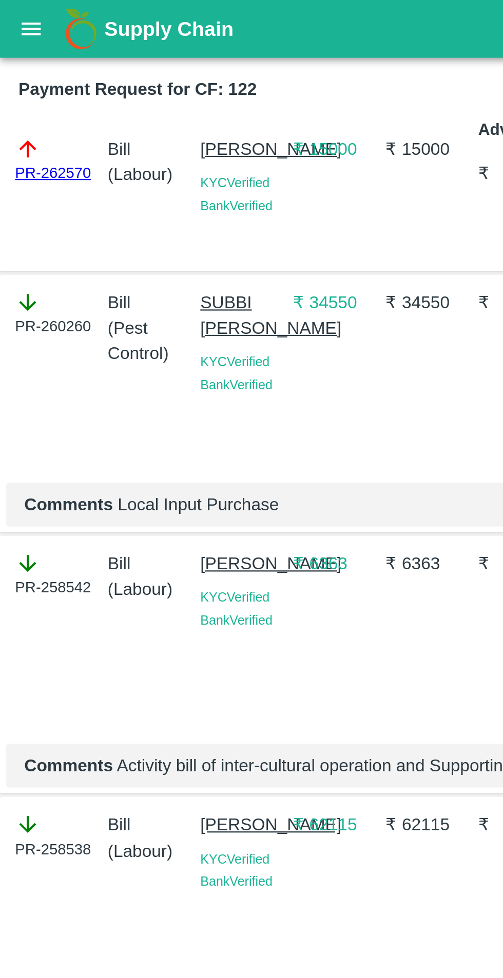
scroll to position [23, 0]
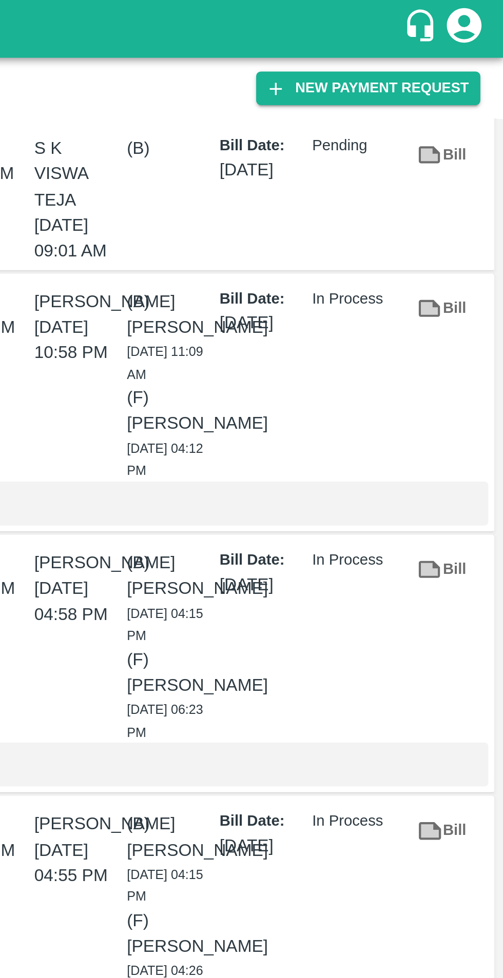
click at [483, 14] on icon "account of current user" at bounding box center [485, 11] width 18 height 18
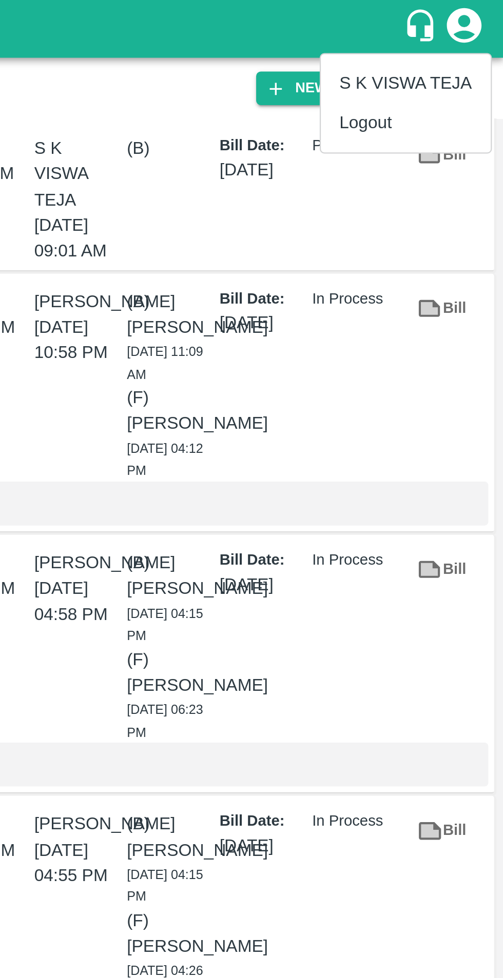
click at [461, 54] on li "Logout" at bounding box center [458, 54] width 75 height 17
